Goal: Task Accomplishment & Management: Manage account settings

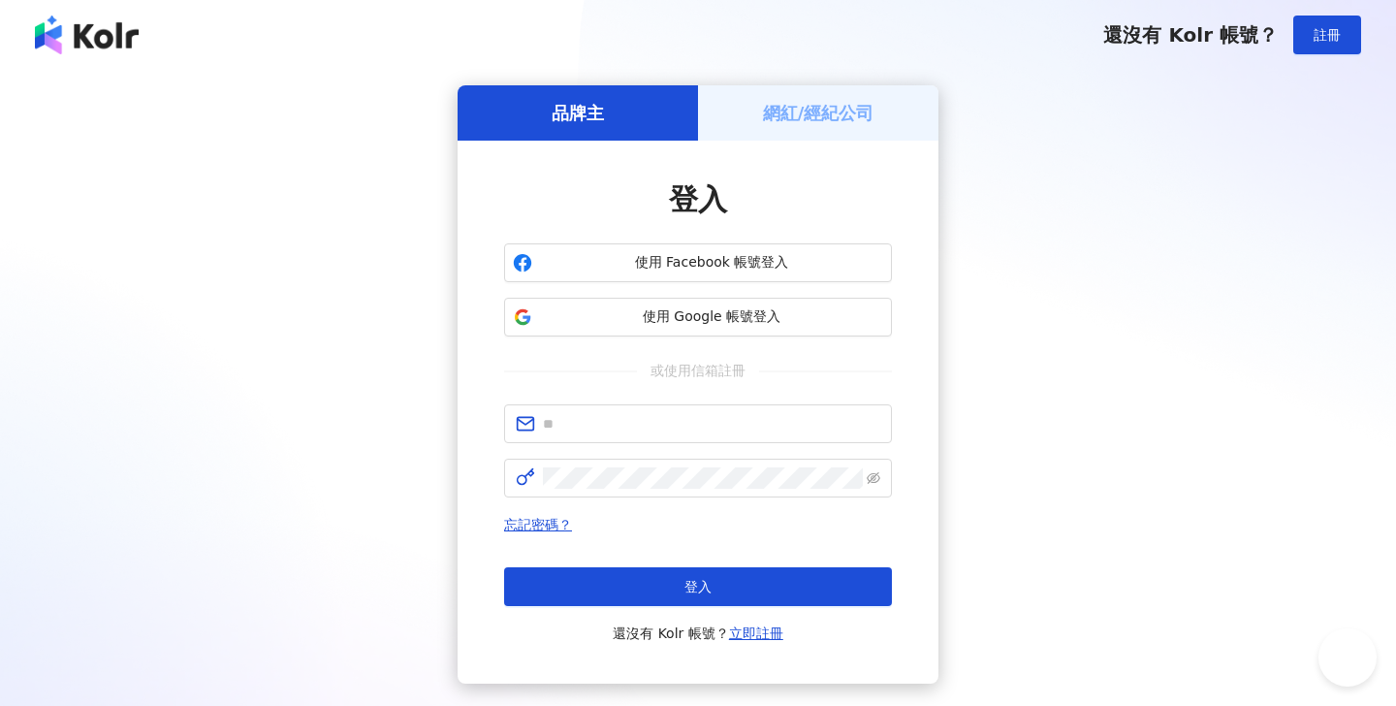
click at [691, 404] on div "登入 使用 Facebook 帳號登入 使用 Google 帳號登入 或使用信箱註冊 忘記密碼？ 登入 還沒有 Kolr 帳號？ 立即註冊" at bounding box center [698, 411] width 388 height 465
type input "*"
type input "**********"
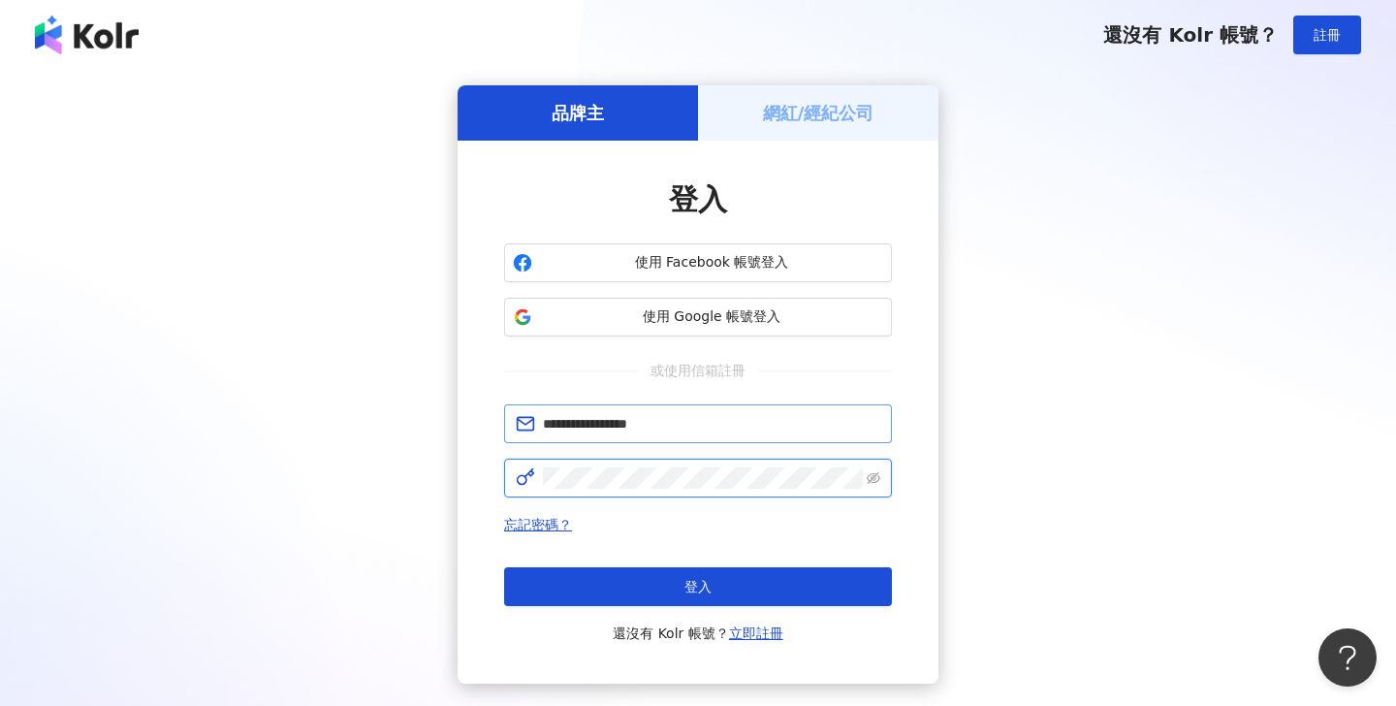
click at [698, 586] on button "登入" at bounding box center [698, 586] width 388 height 39
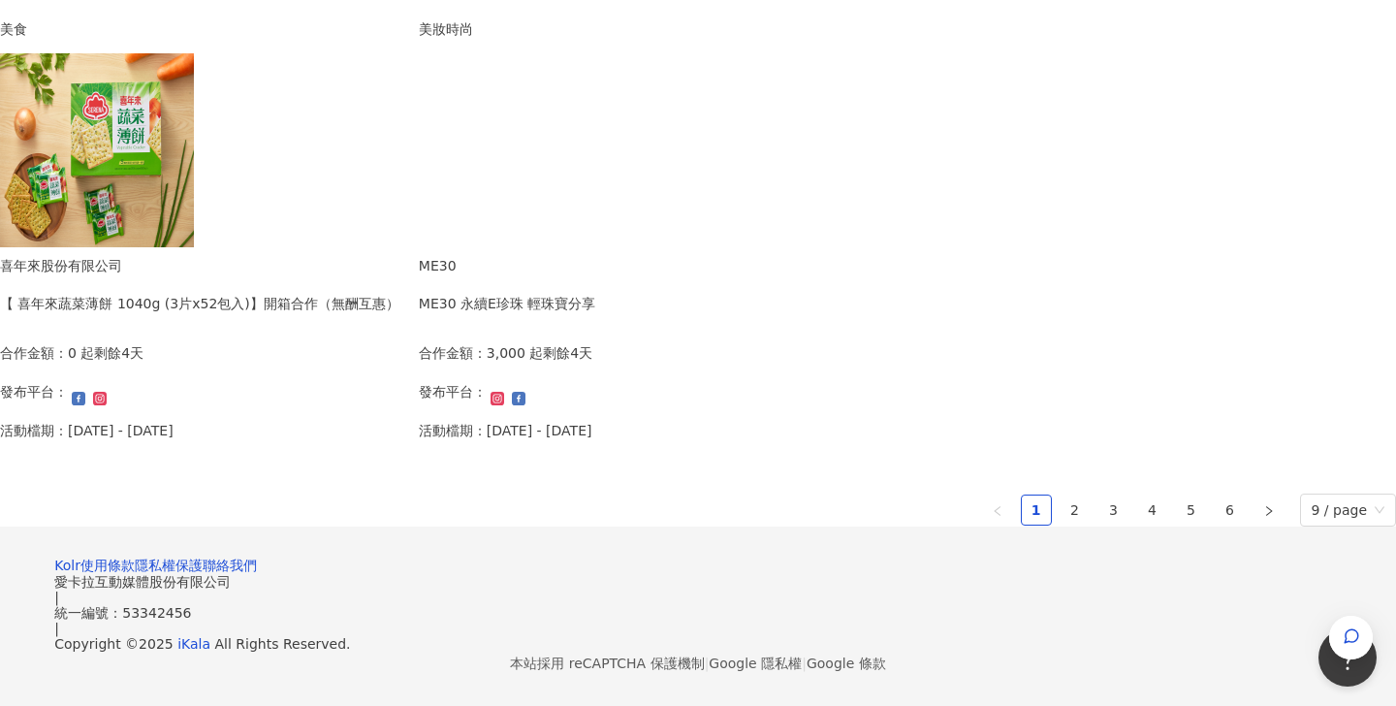
scroll to position [1374, 0]
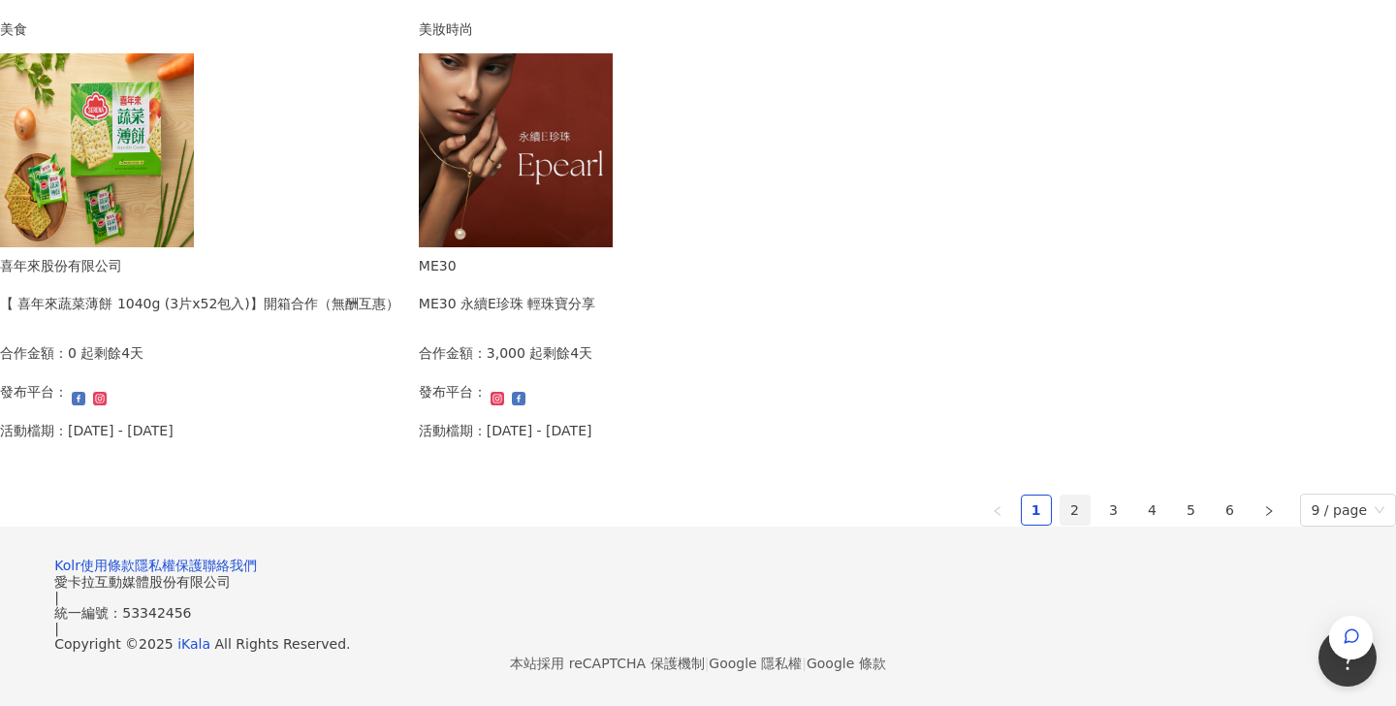
click at [1060, 495] on link "2" at bounding box center [1074, 509] width 29 height 29
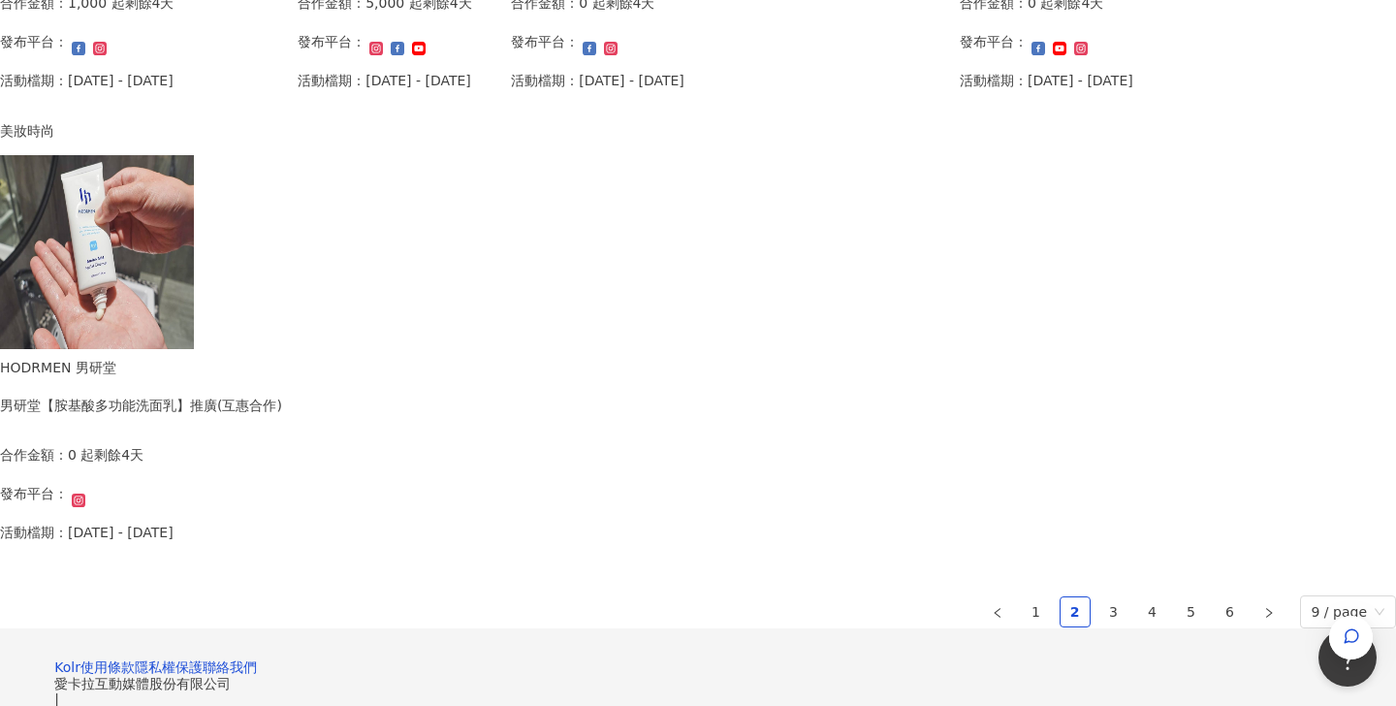
scroll to position [1241, 0]
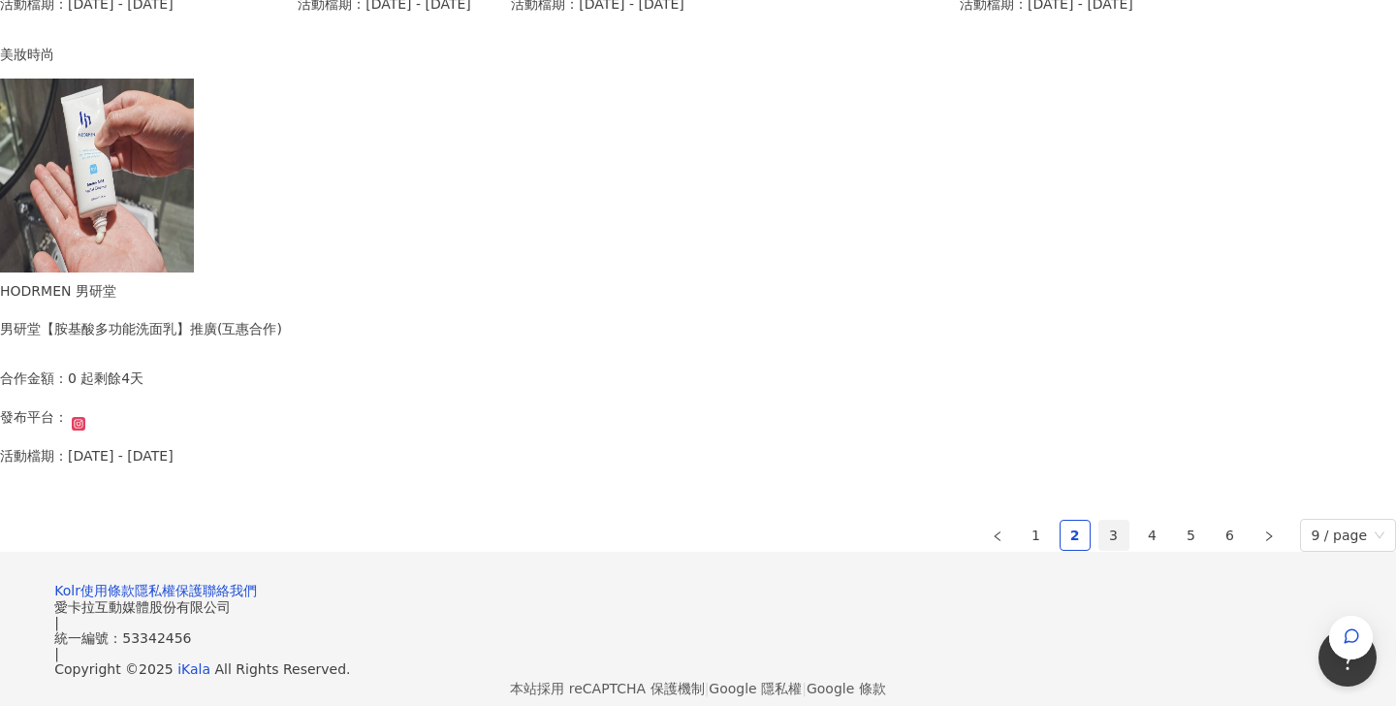
click at [1099, 529] on link "3" at bounding box center [1113, 535] width 29 height 29
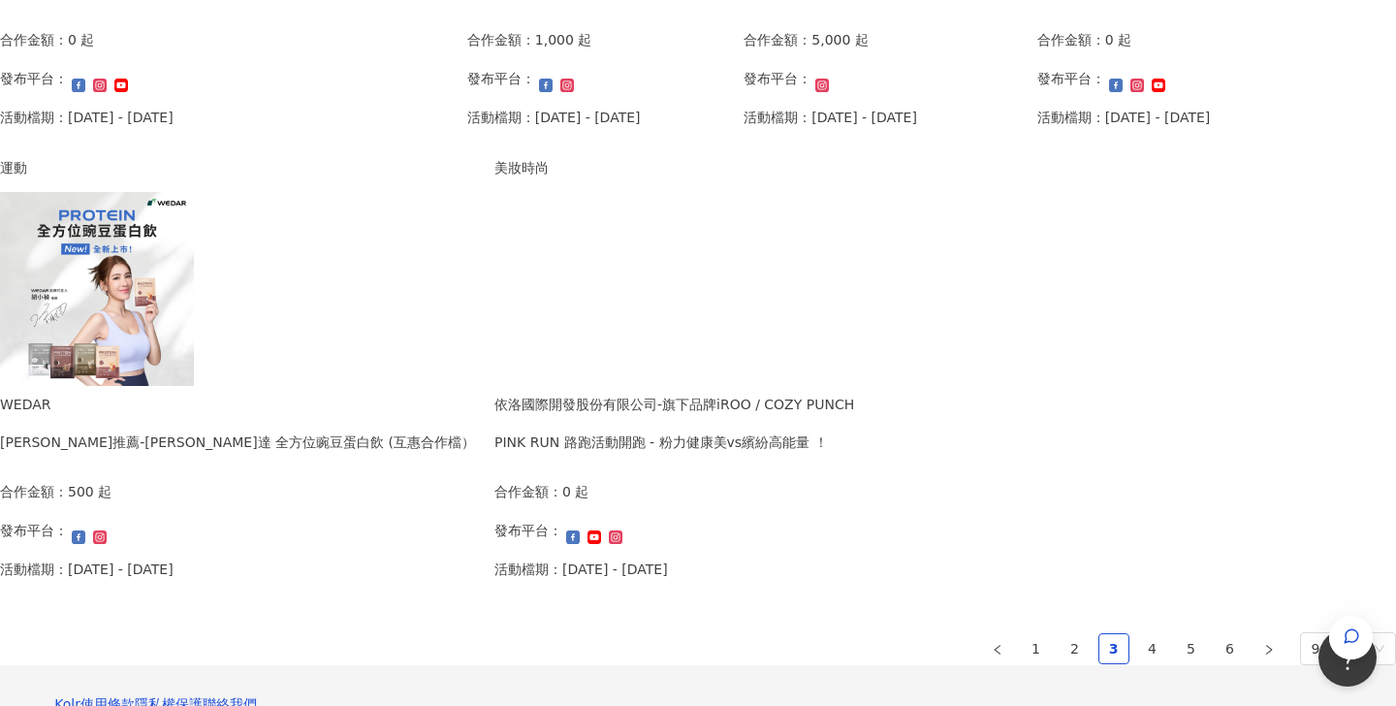
scroll to position [1098, 0]
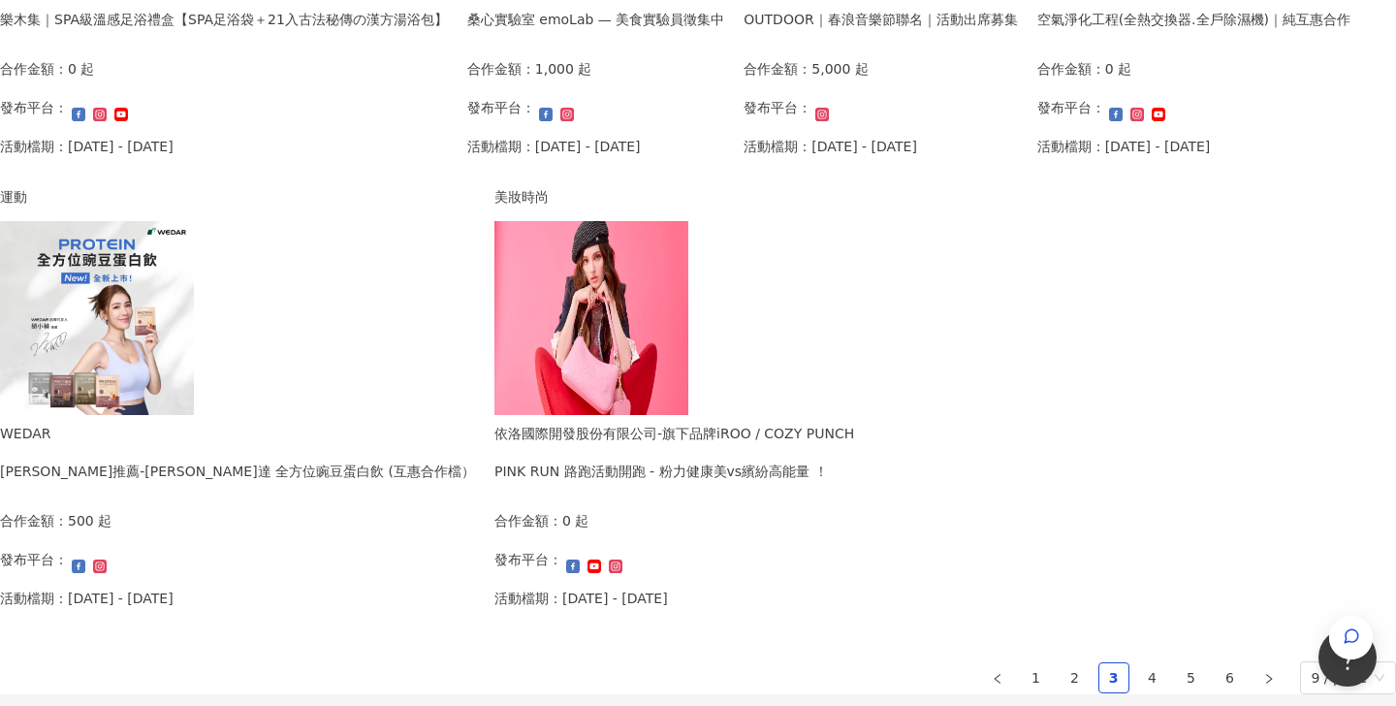
click at [194, 344] on img at bounding box center [97, 318] width 194 height 194
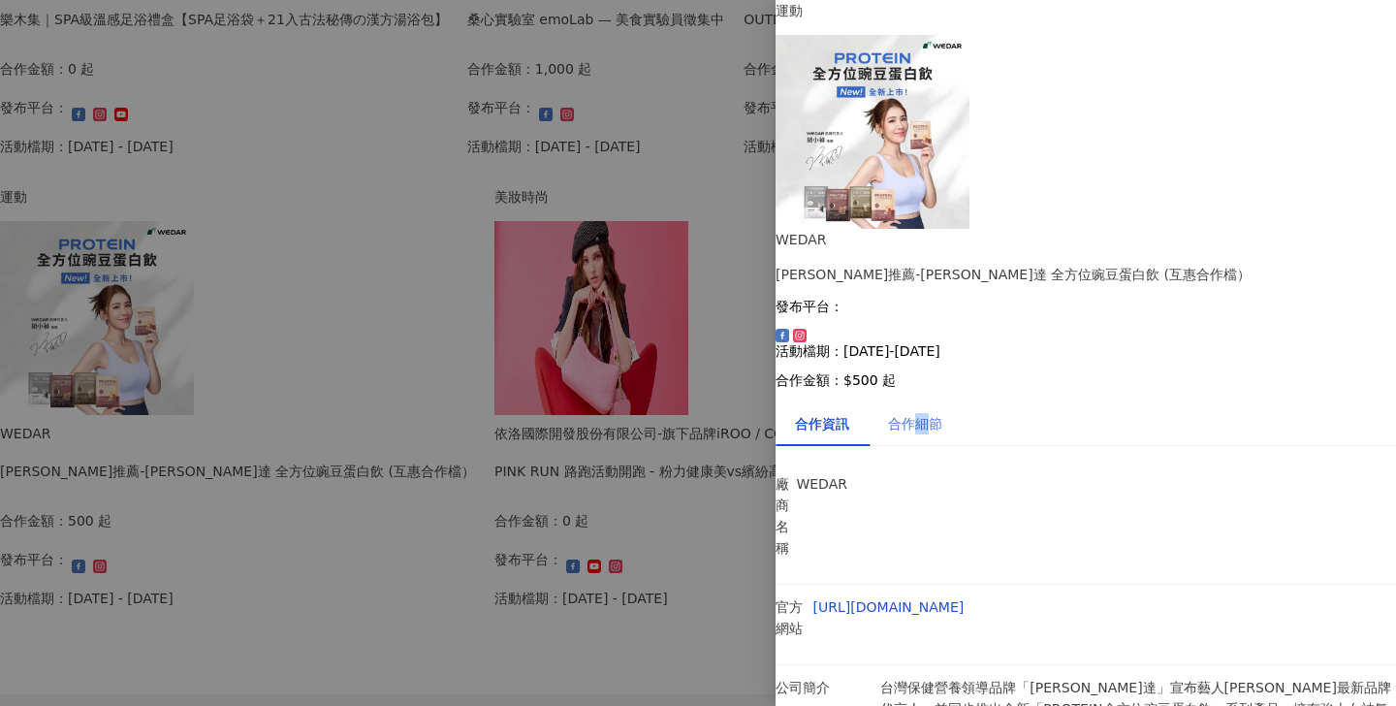
click at [942, 413] on div "合作細節" at bounding box center [915, 423] width 54 height 21
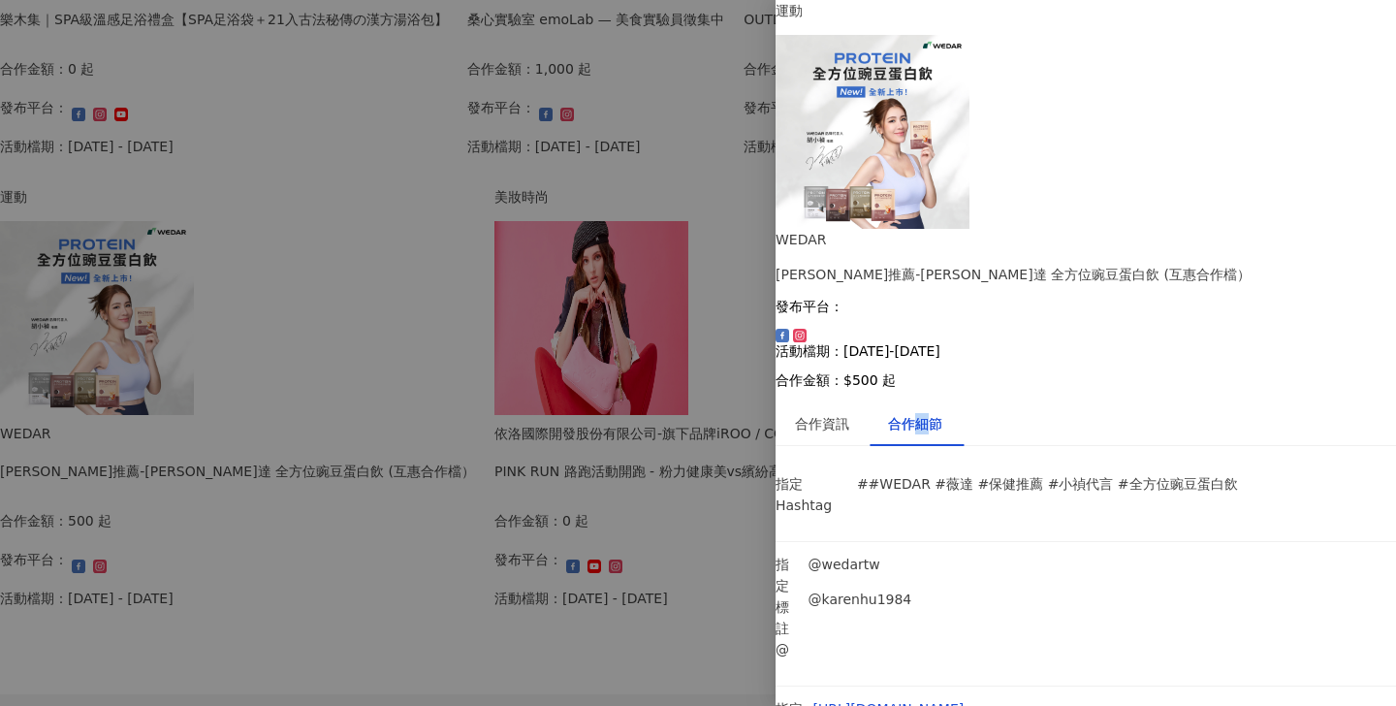
scroll to position [2325, 0]
click at [663, 594] on div at bounding box center [698, 353] width 1396 height 706
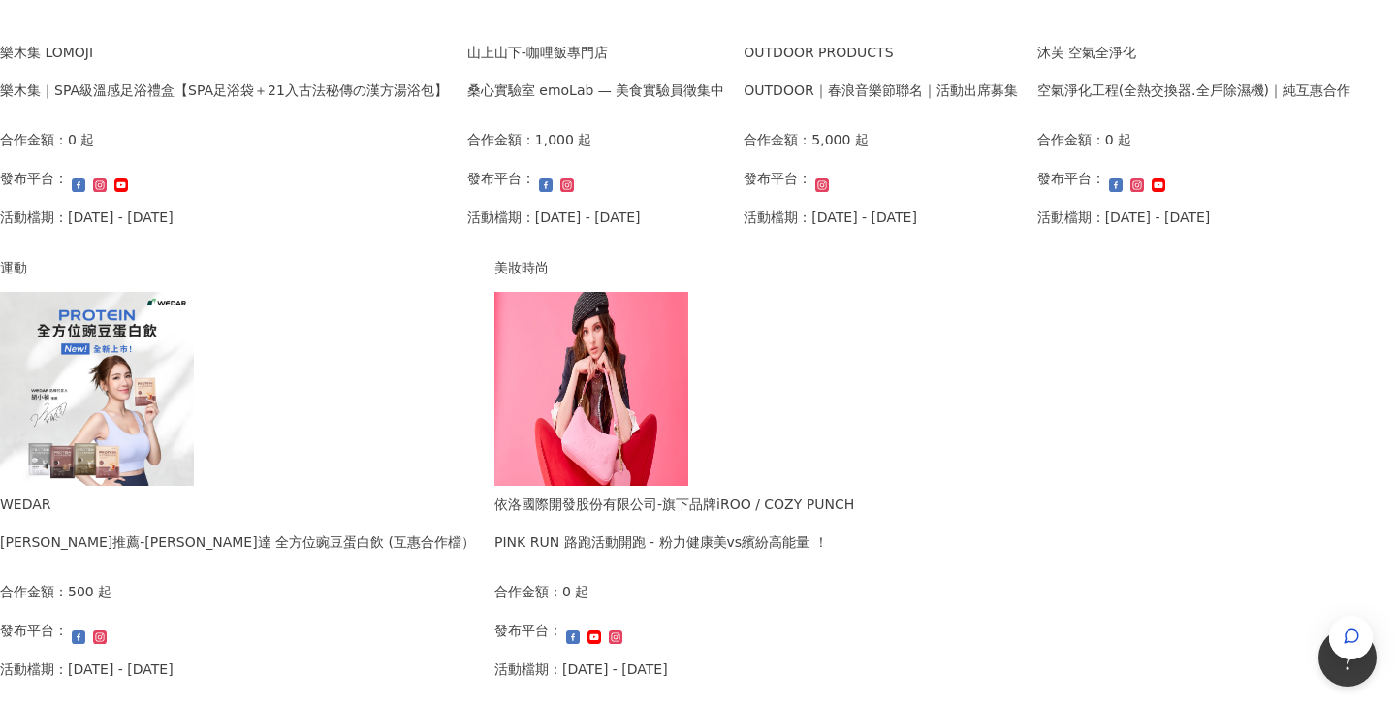
scroll to position [1188, 0]
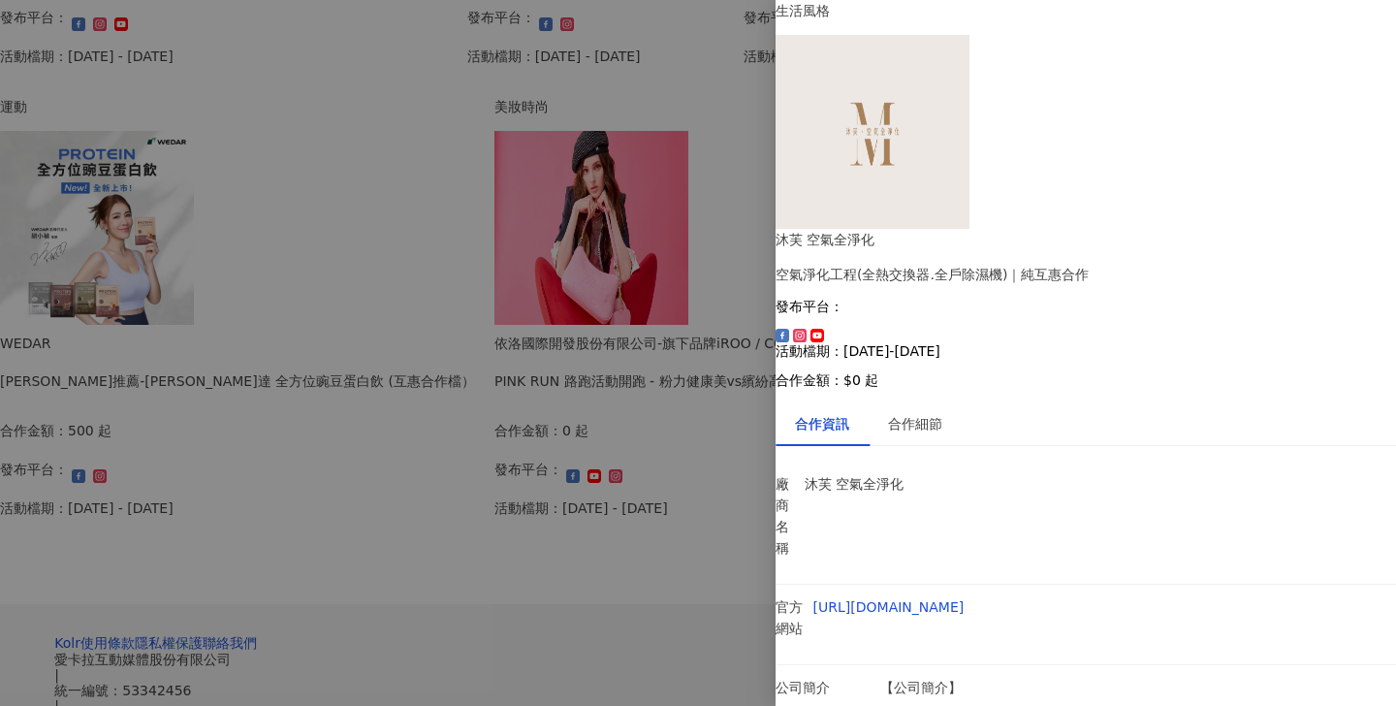
scroll to position [156, 0]
click at [771, 408] on div at bounding box center [698, 353] width 1396 height 706
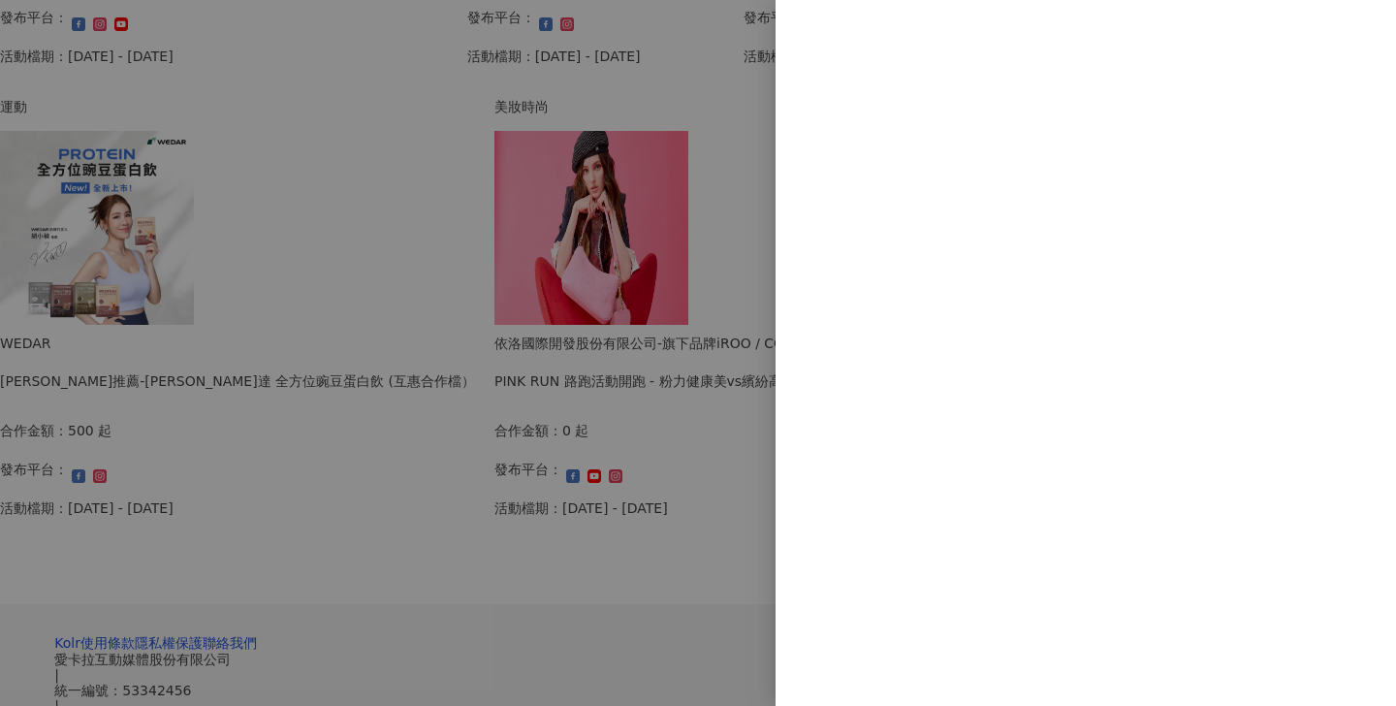
scroll to position [0, 0]
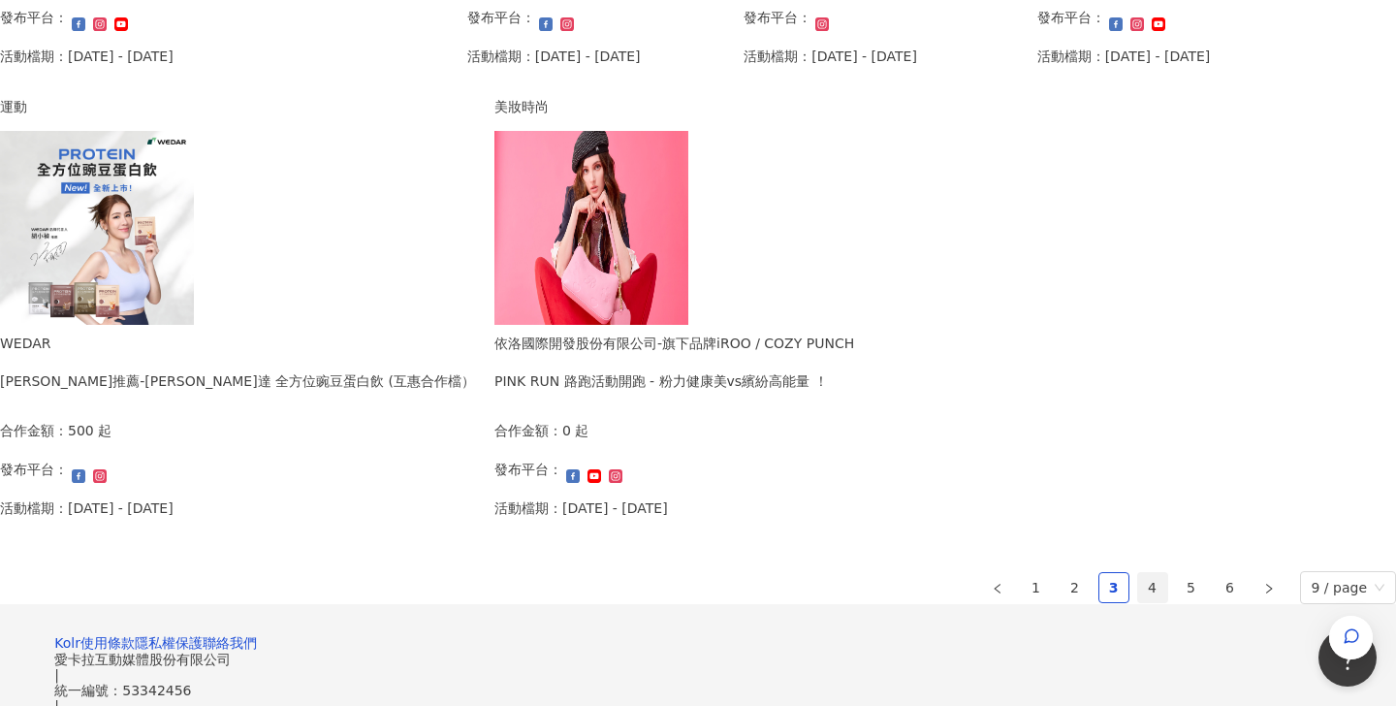
click at [1138, 574] on link "4" at bounding box center [1152, 587] width 29 height 29
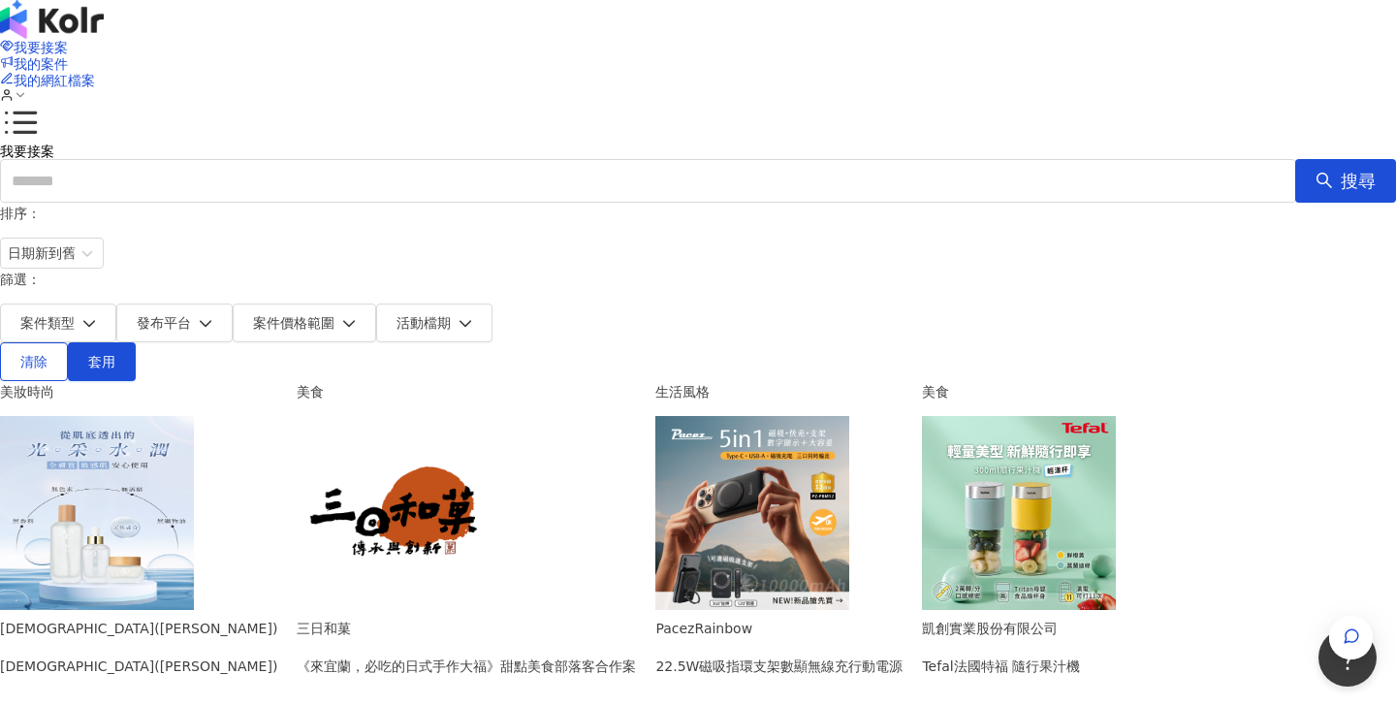
click at [14, 89] on span at bounding box center [7, 97] width 14 height 16
click at [68, 56] on span "我的案件" at bounding box center [41, 64] width 54 height 16
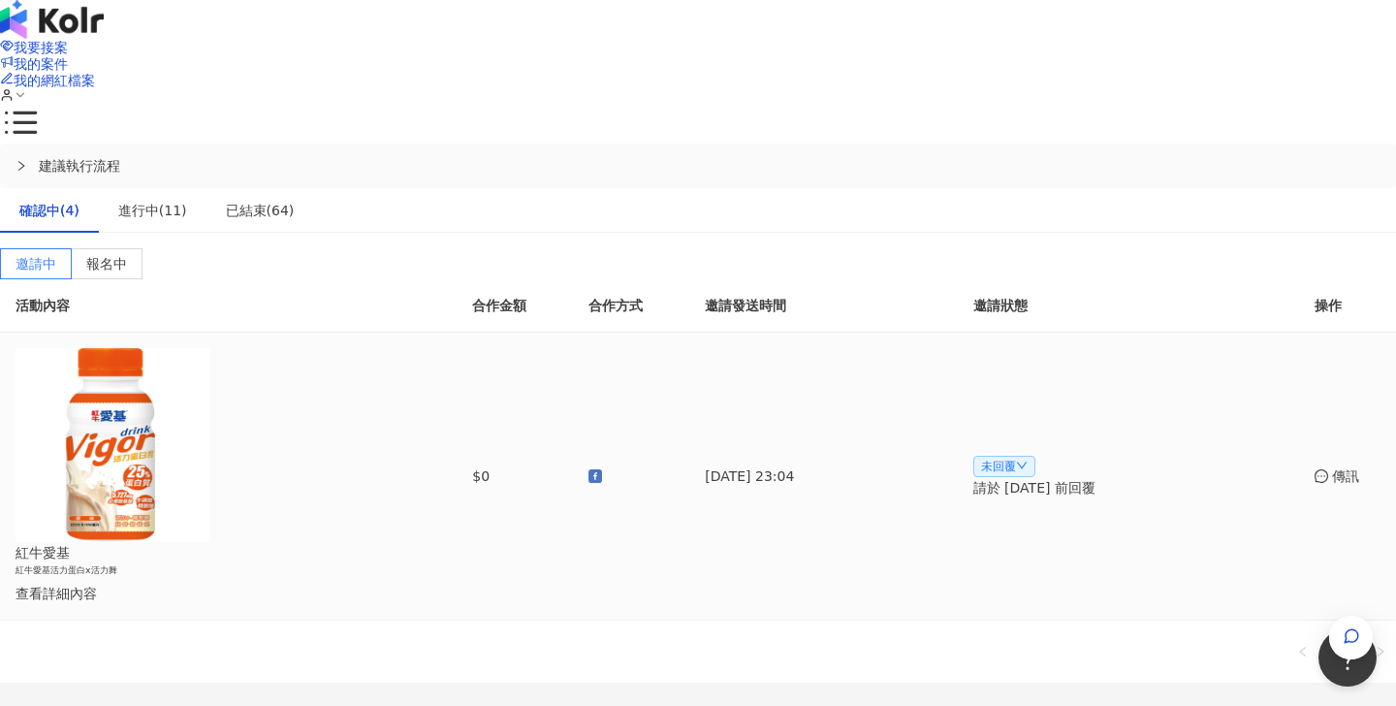
click at [362, 583] on div "查看詳細內容" at bounding box center [194, 593] width 357 height 21
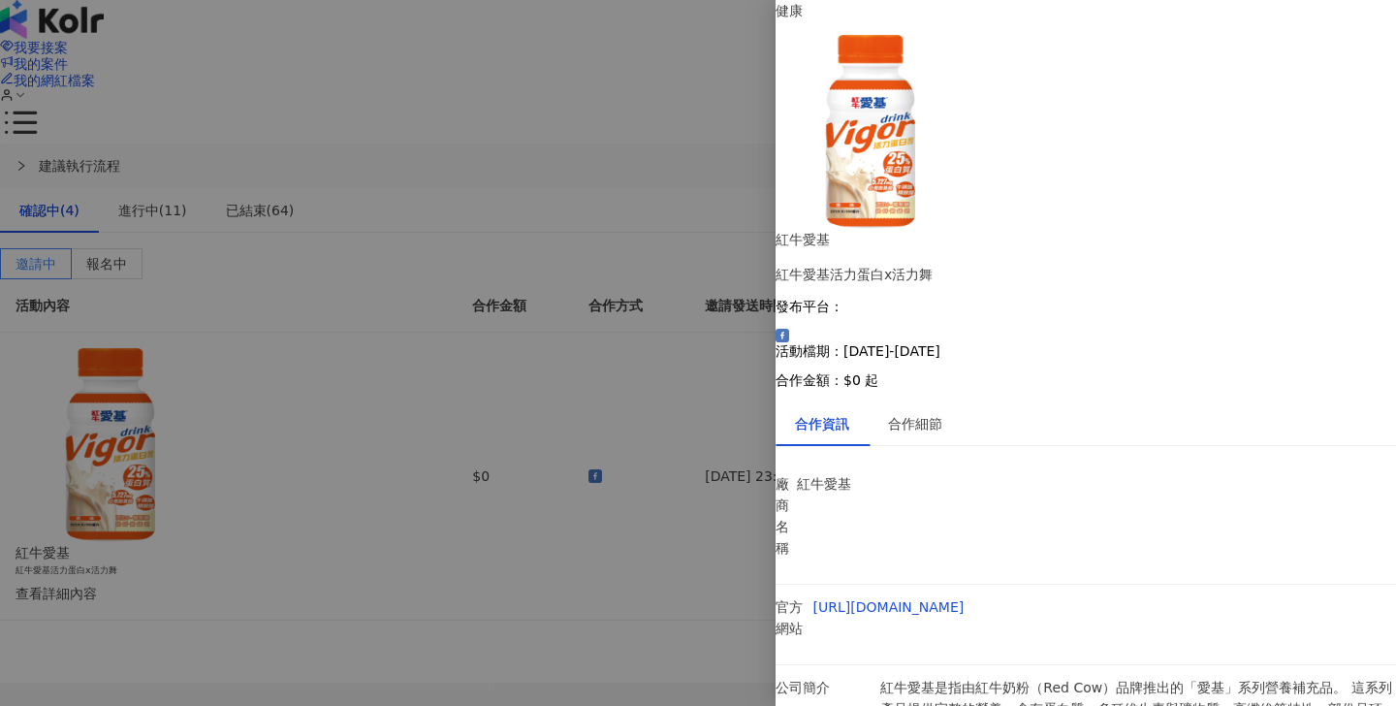
scroll to position [16, 0]
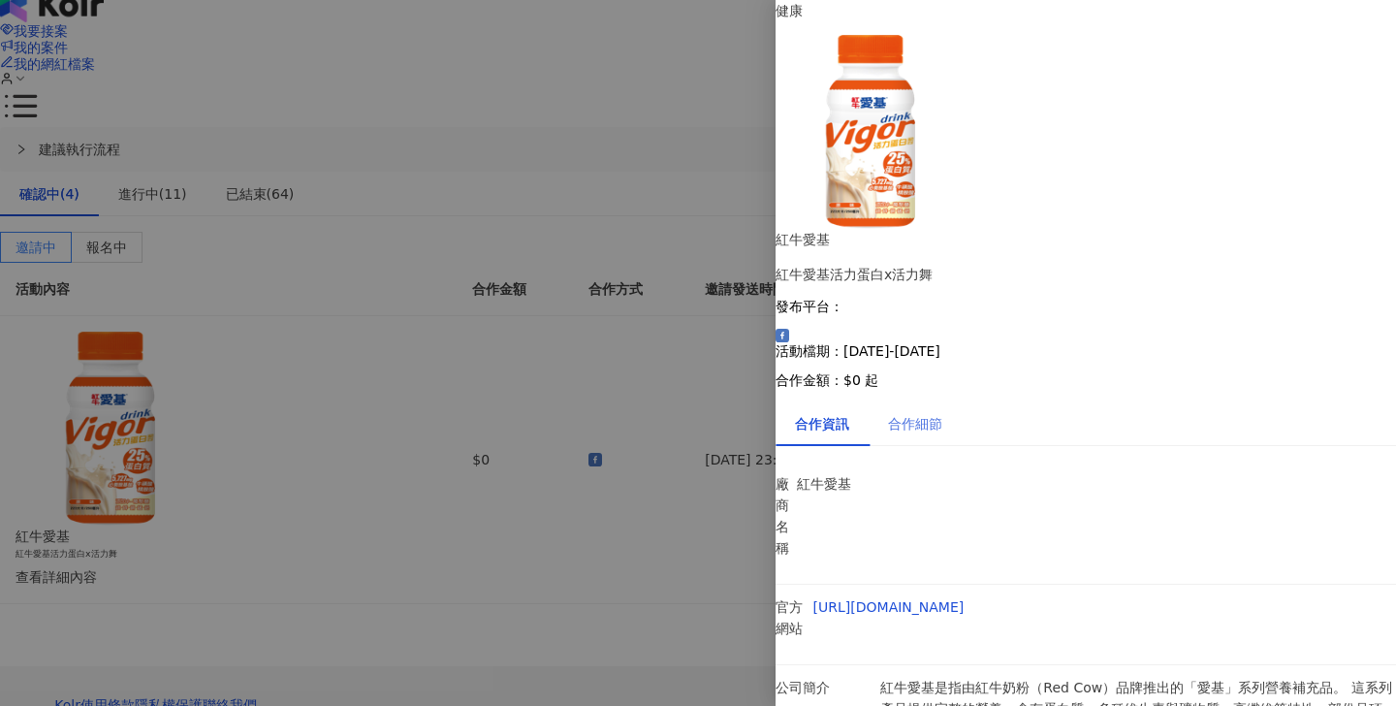
click at [958, 401] on div "合作細節" at bounding box center [915, 423] width 93 height 45
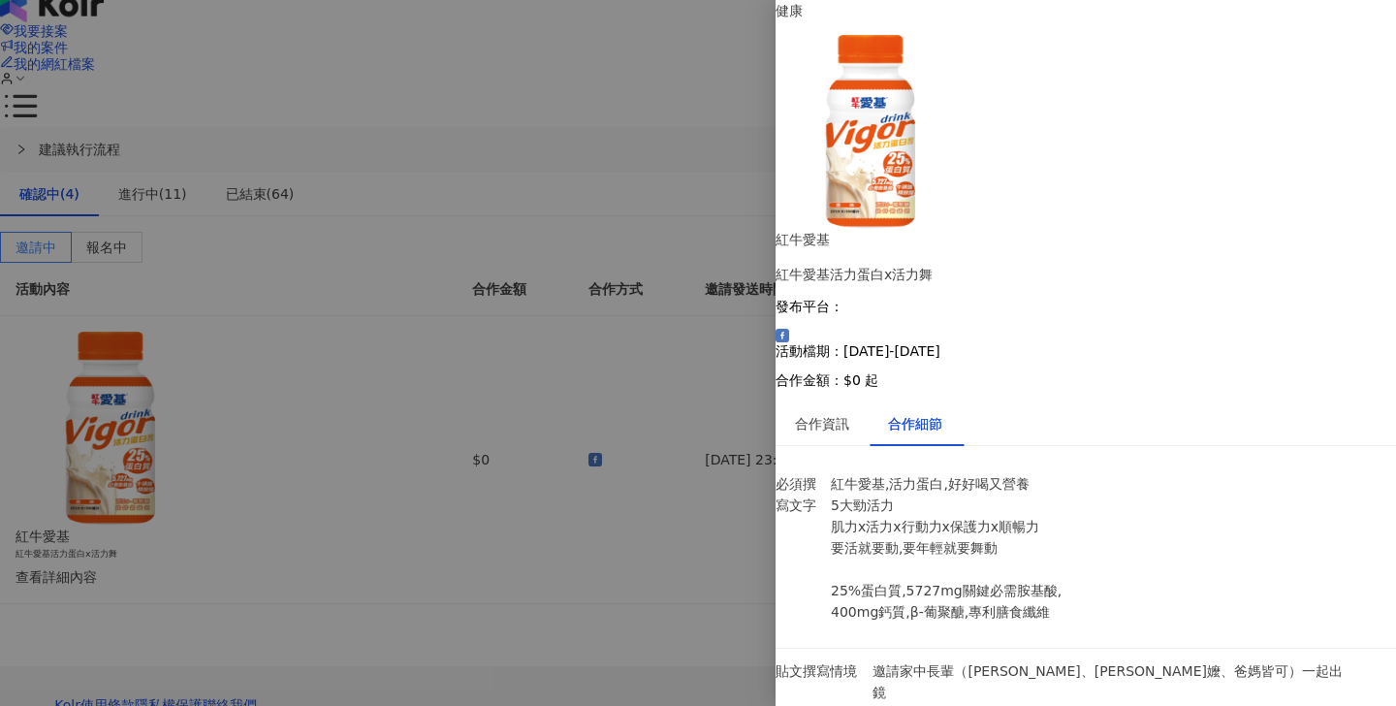
scroll to position [1692, 0]
click at [665, 471] on div at bounding box center [698, 353] width 1396 height 706
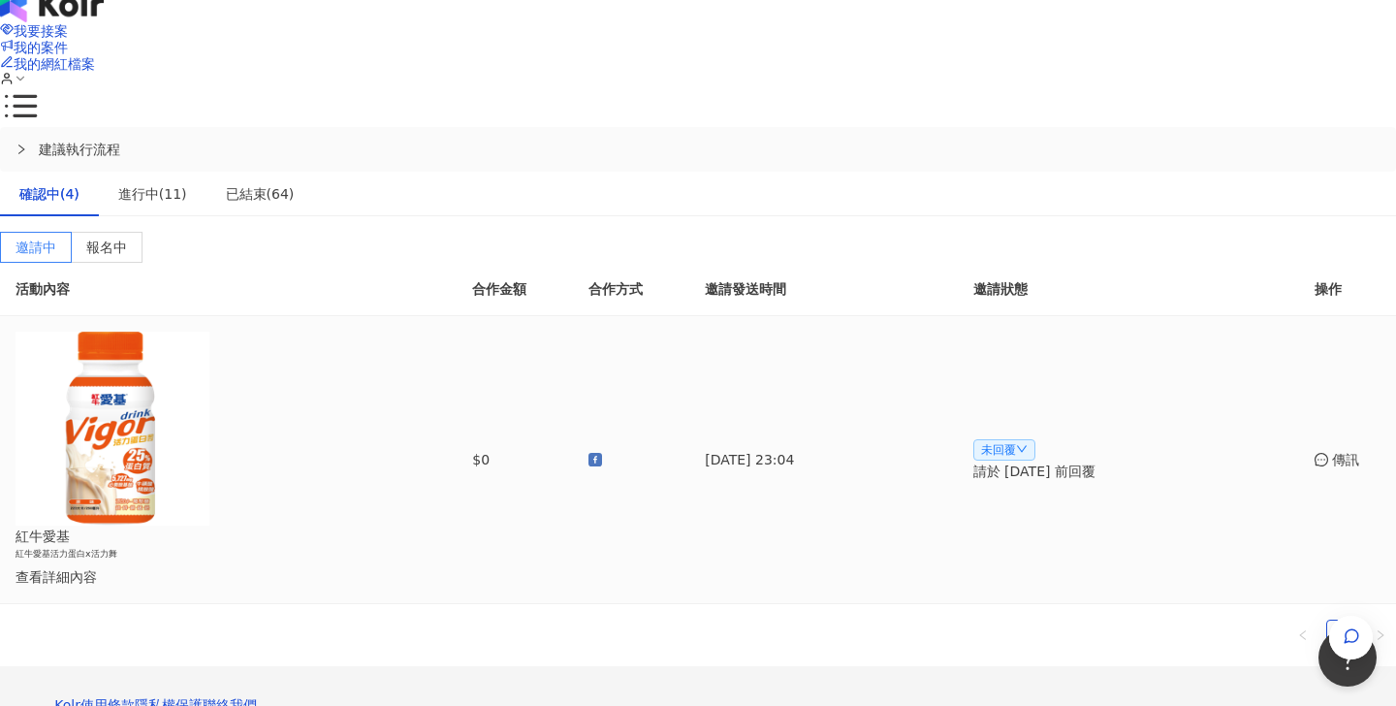
click at [1009, 439] on span "未回覆" at bounding box center [1004, 449] width 62 height 21
click at [1017, 396] on span "無意願" at bounding box center [1017, 395] width 54 height 21
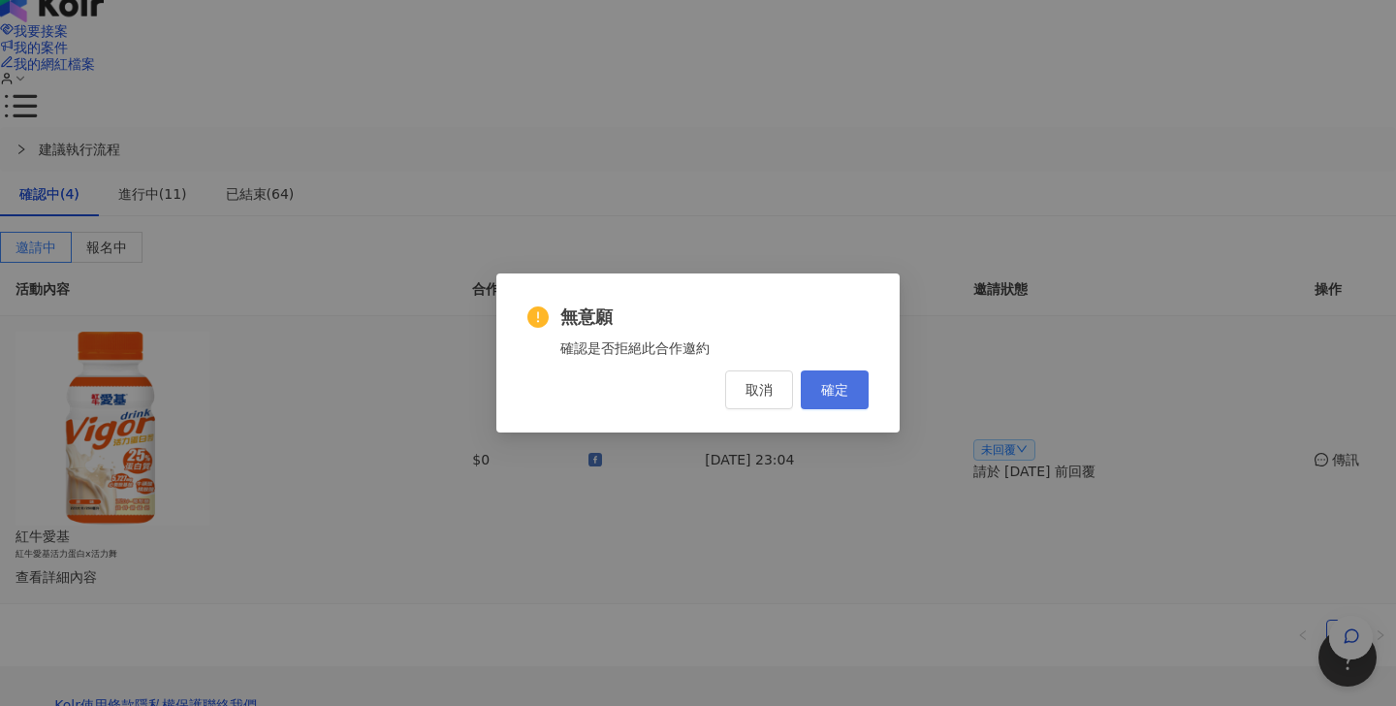
click at [850, 398] on button "確定" at bounding box center [835, 389] width 68 height 39
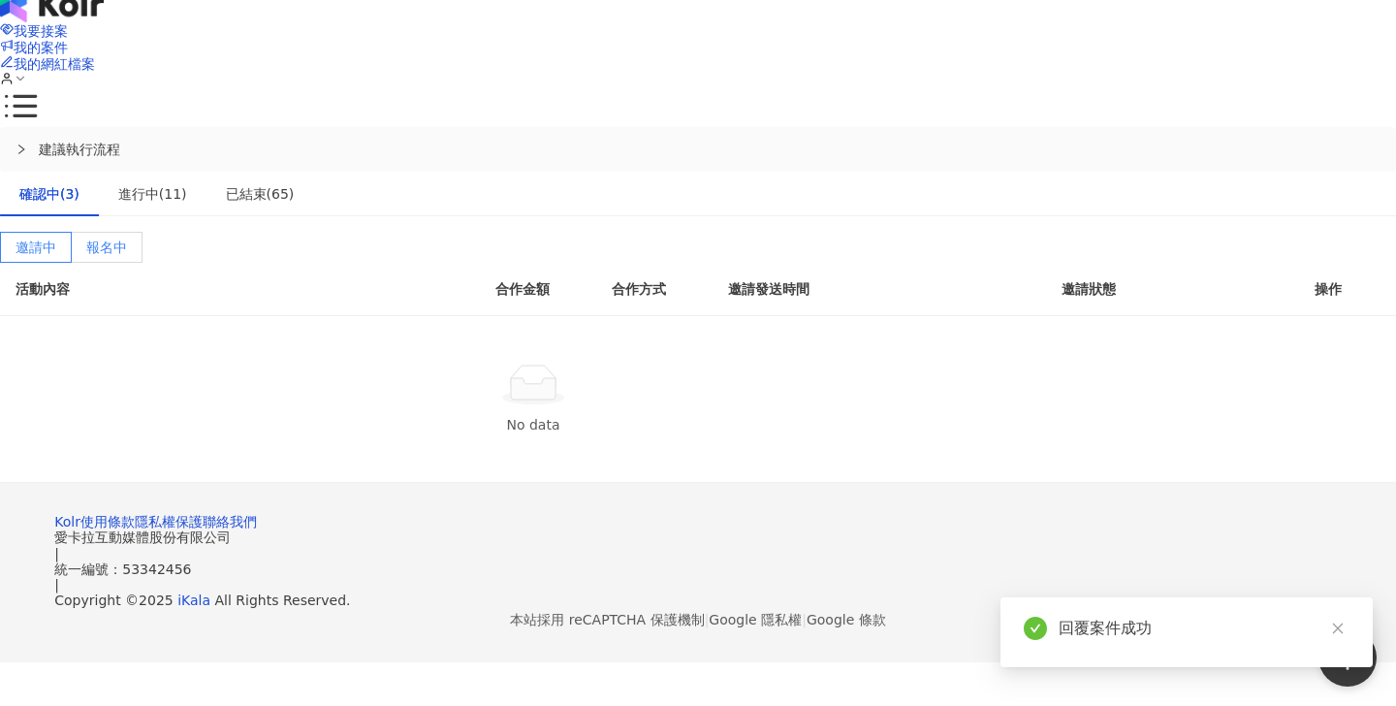
click at [142, 232] on label "報名中" at bounding box center [107, 247] width 71 height 31
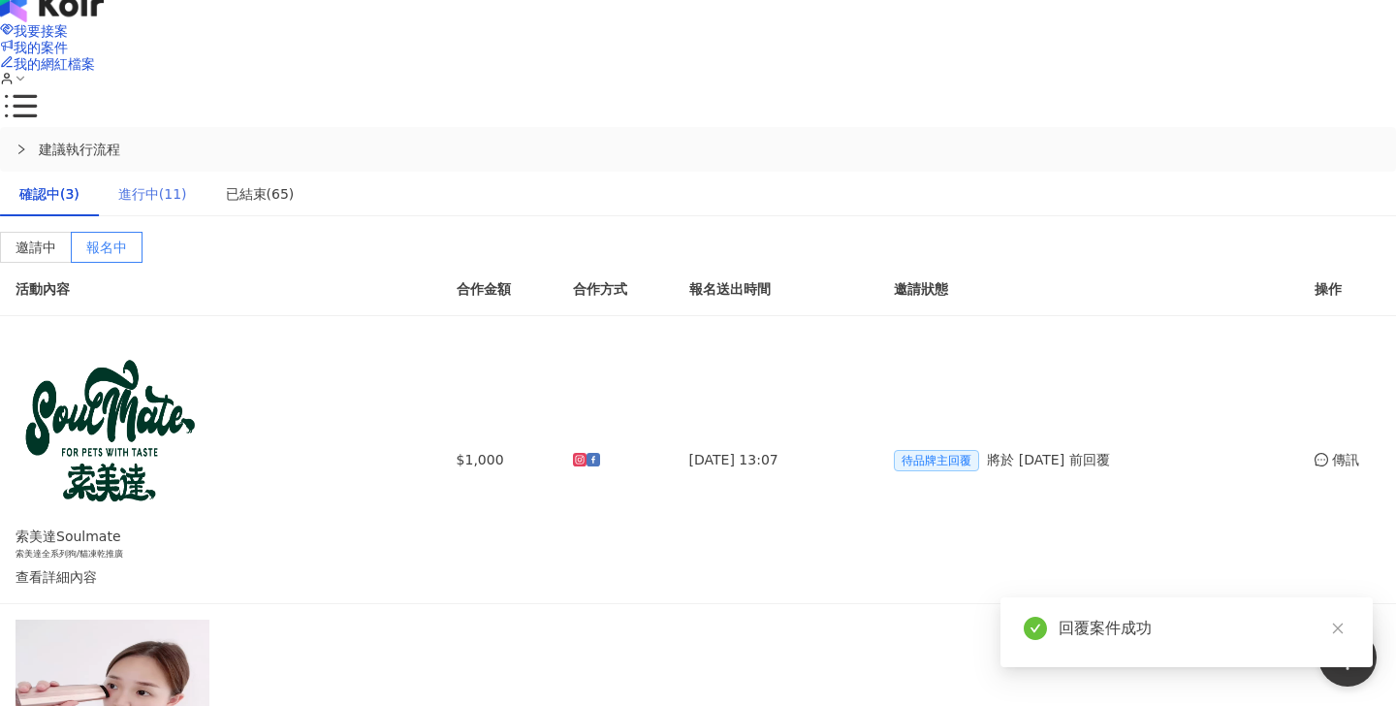
click at [206, 172] on div "進行中(11)" at bounding box center [153, 194] width 108 height 45
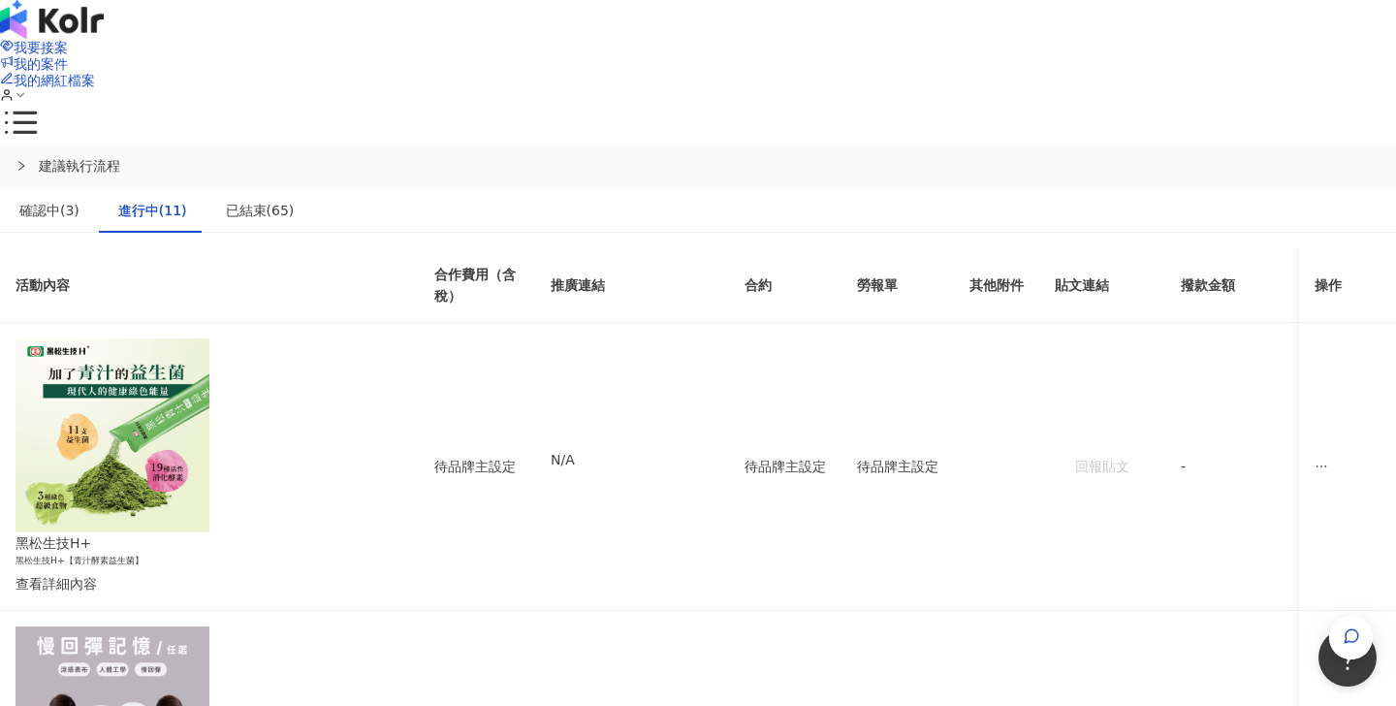
click at [225, 61] on div "我要接案 我的案件 我的網紅檔案" at bounding box center [698, 71] width 1396 height 143
click at [104, 39] on img at bounding box center [52, 19] width 104 height 39
